Goal: Book appointment/travel/reservation

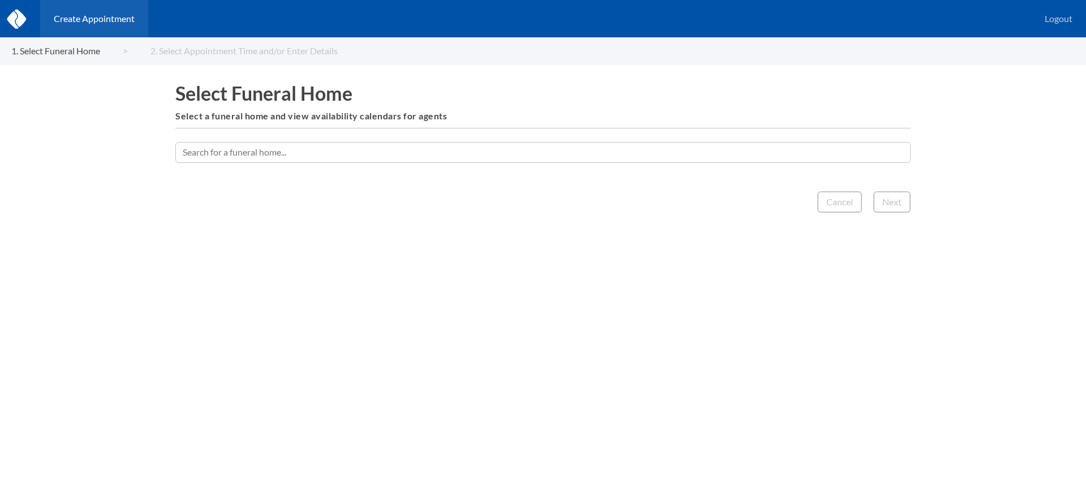
click at [566, 150] on input "text" at bounding box center [542, 152] width 735 height 20
type input "countryside"
click at [229, 48] on div "1. Select Funeral Home 2. Select Appointment Time and/or Enter Details" at bounding box center [543, 50] width 1086 height 27
click at [305, 49] on div "1. Select Funeral Home 2. Select Appointment Time and/or Enter Details" at bounding box center [543, 50] width 1086 height 27
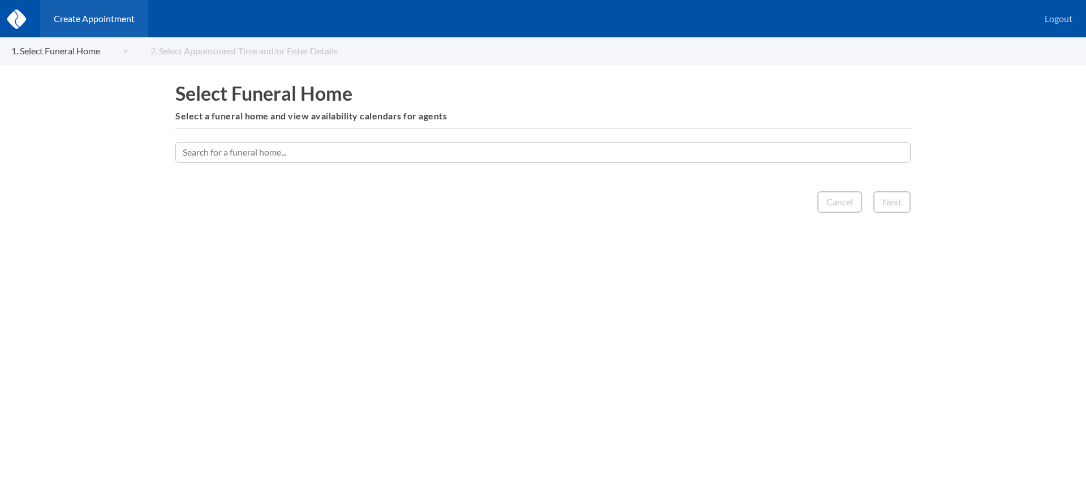
click at [301, 93] on h1 "Select Funeral Home" at bounding box center [542, 93] width 735 height 22
